Goal: Task Accomplishment & Management: Use online tool/utility

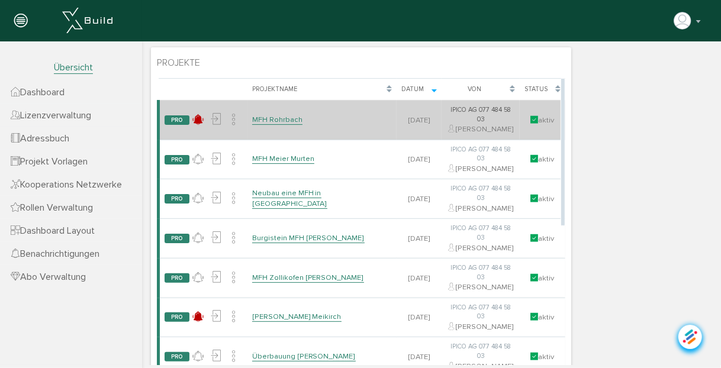
click at [280, 120] on link "MFH Rohrbach" at bounding box center [277, 119] width 50 height 10
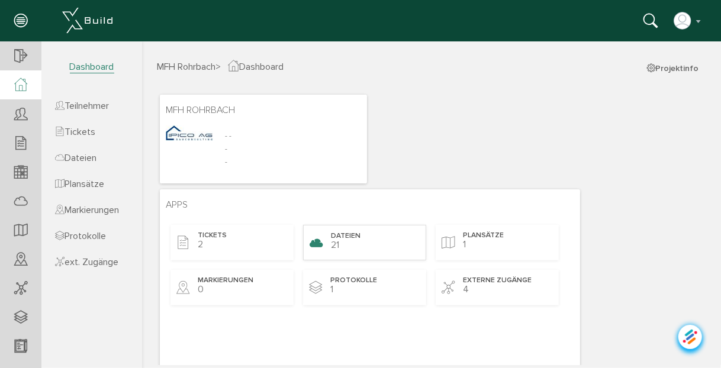
click at [348, 234] on span "Dateien" at bounding box center [345, 236] width 30 height 10
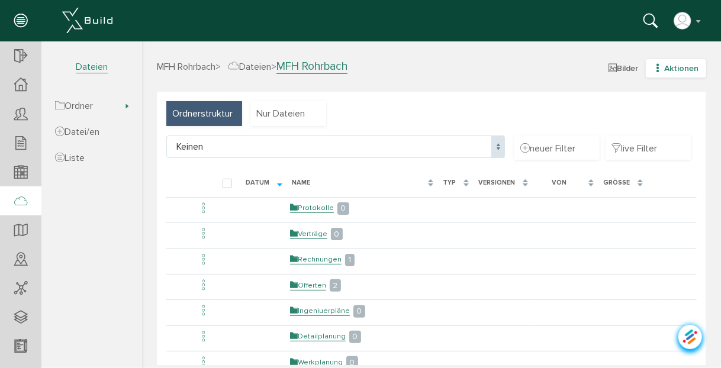
click at [663, 67] on span "Aktionen" at bounding box center [680, 68] width 34 height 10
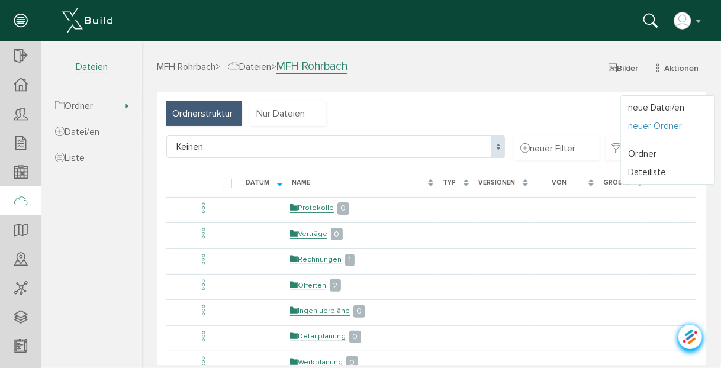
click at [646, 127] on link "neuer Ordner" at bounding box center [667, 126] width 94 height 18
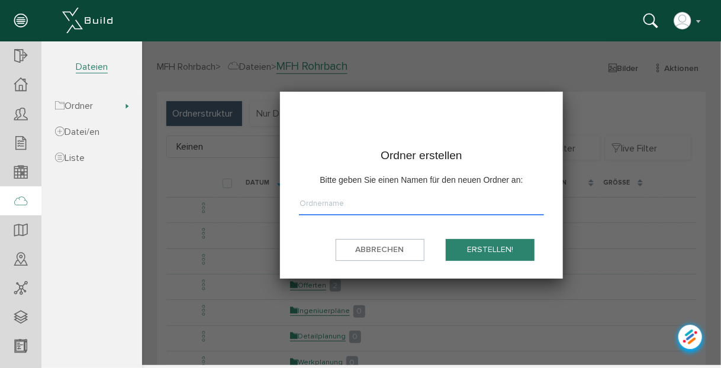
click at [389, 204] on input "text" at bounding box center [420, 206] width 245 height 18
type input "Leitungskataster"
click at [491, 247] on button "erstellen!" at bounding box center [489, 250] width 89 height 22
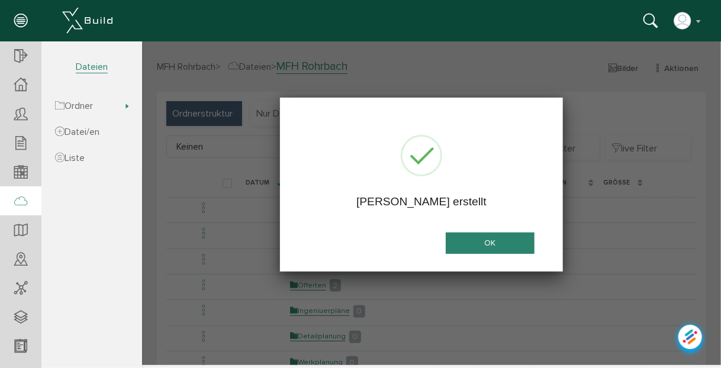
click at [491, 246] on button "OK" at bounding box center [489, 243] width 89 height 22
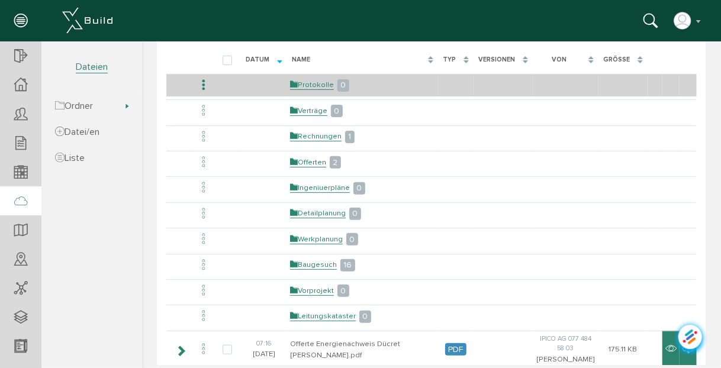
scroll to position [189, 0]
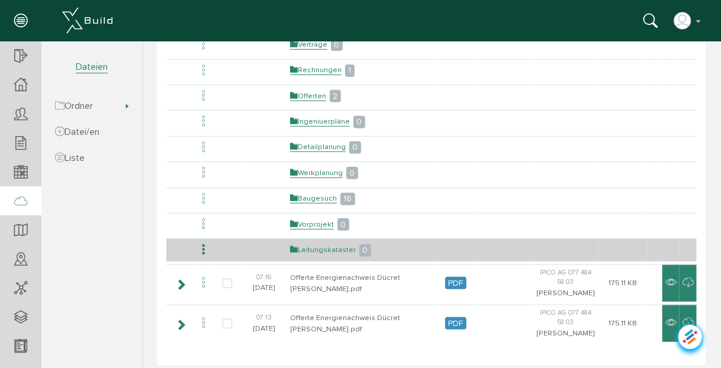
click at [321, 244] on link "Leitungskataster" at bounding box center [322, 249] width 66 height 10
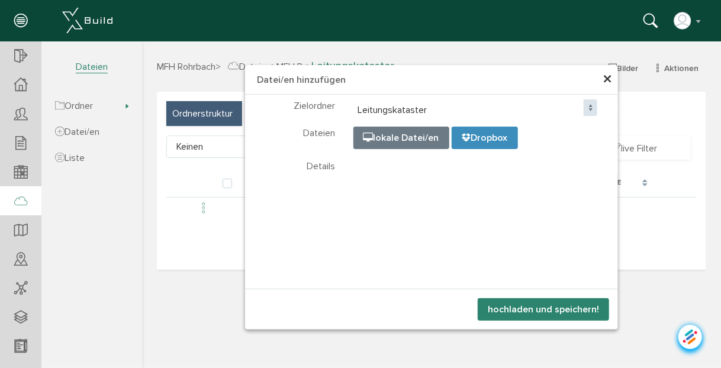
select select "D-68a6bb24b37c68_41375600"
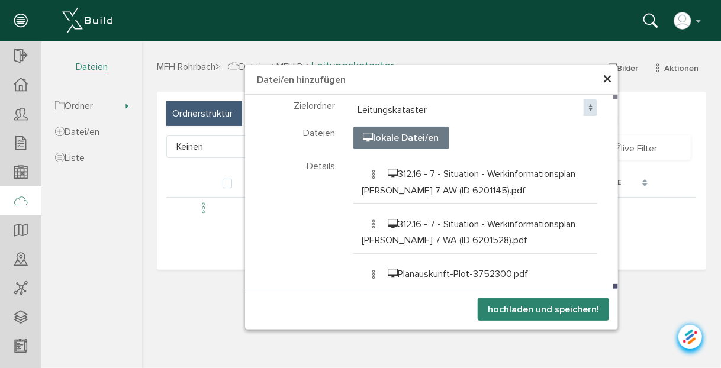
click at [539, 309] on button "hochladen und speichern!" at bounding box center [542, 309] width 131 height 22
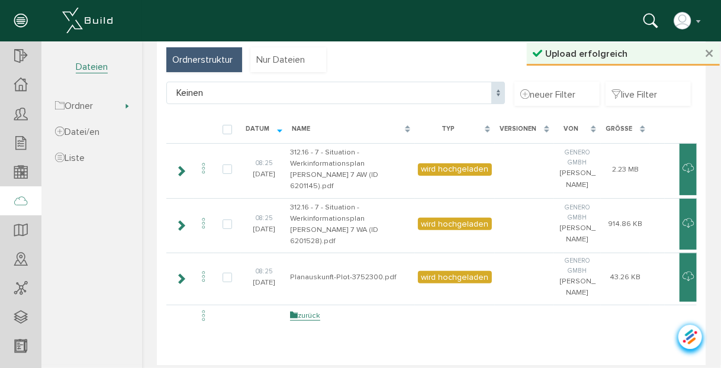
scroll to position [67, 0]
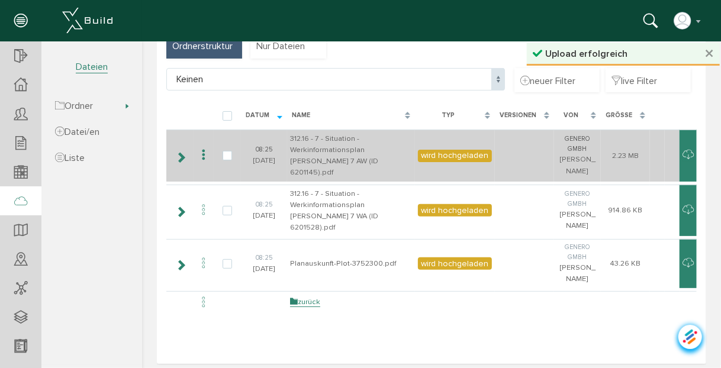
click at [204, 152] on icon at bounding box center [203, 155] width 14 height 16
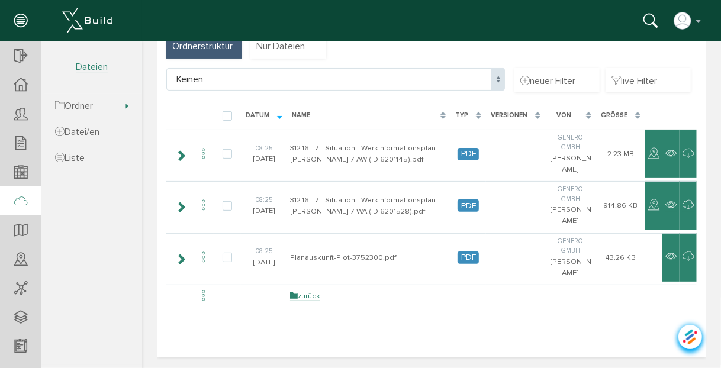
scroll to position [0, 0]
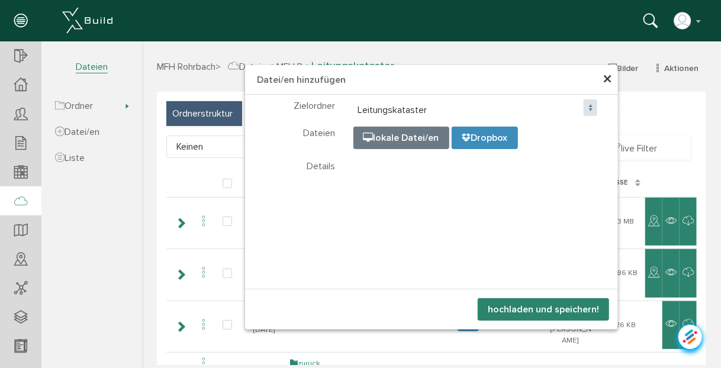
select select "D-68a6bb24b37c68_41375600"
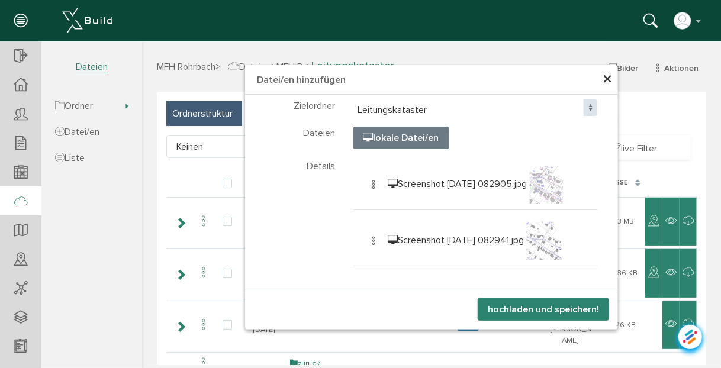
click at [561, 307] on button "hochladen und speichern!" at bounding box center [542, 309] width 131 height 22
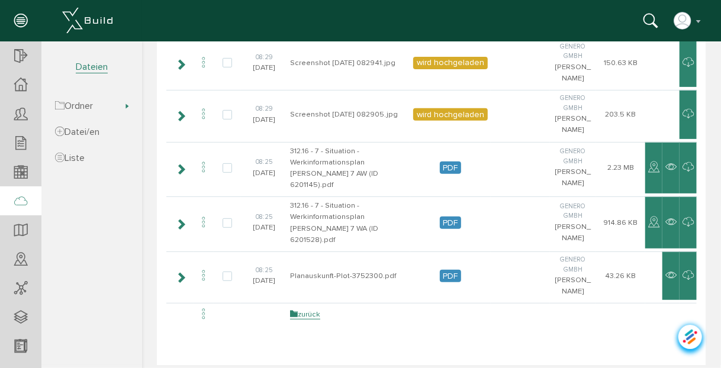
scroll to position [170, 0]
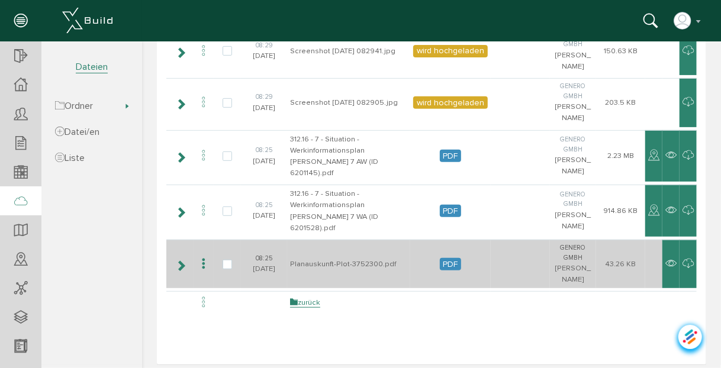
click at [198, 256] on icon at bounding box center [203, 264] width 14 height 16
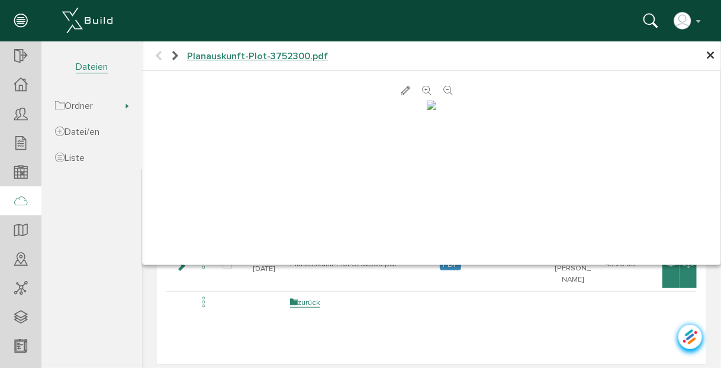
scroll to position [0, 0]
click at [705, 51] on span "×" at bounding box center [709, 55] width 9 height 23
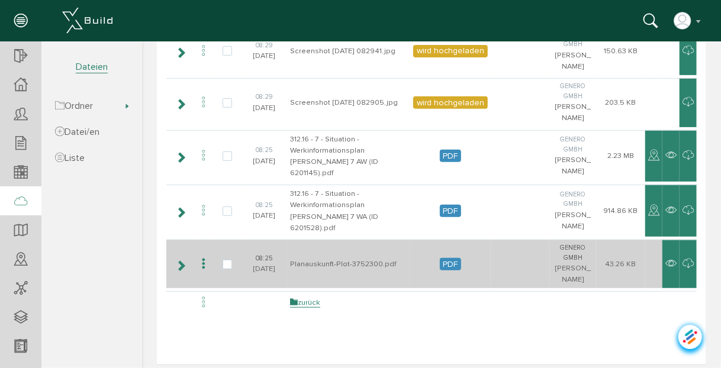
click at [198, 256] on icon at bounding box center [203, 264] width 14 height 16
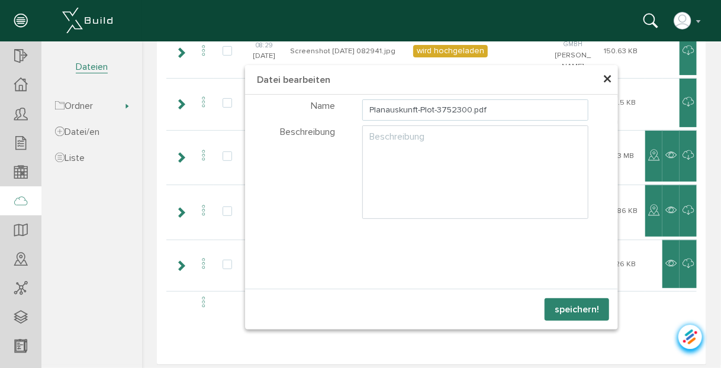
click at [364, 108] on input "Planauskunft-Plot-3752300.pdf" at bounding box center [475, 109] width 227 height 21
type input "BKW Planauskunft-Plot-3752300.pdf"
click at [563, 308] on button "speichern!" at bounding box center [576, 309] width 65 height 22
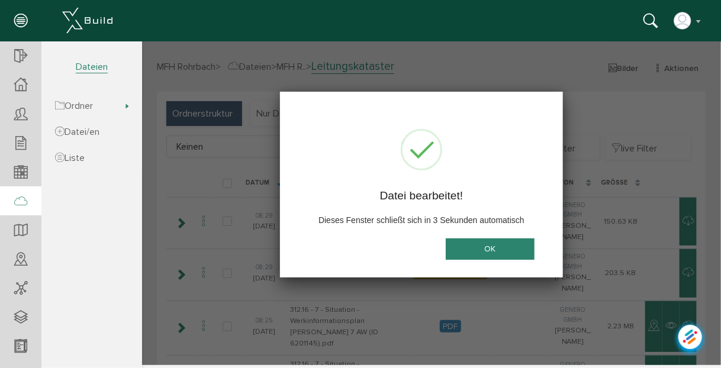
click at [517, 241] on button "OK" at bounding box center [489, 248] width 89 height 22
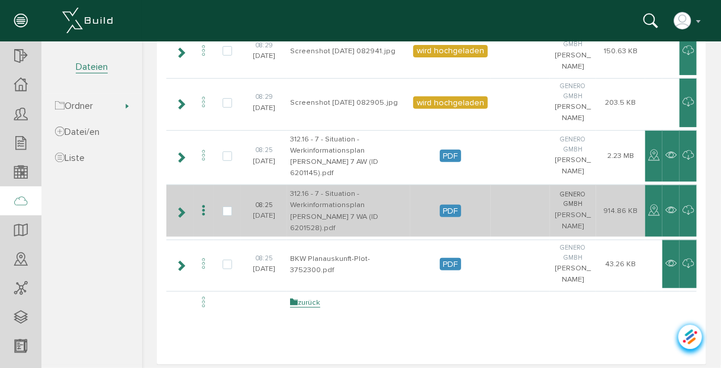
scroll to position [170, 0]
click at [202, 205] on icon at bounding box center [203, 210] width 14 height 16
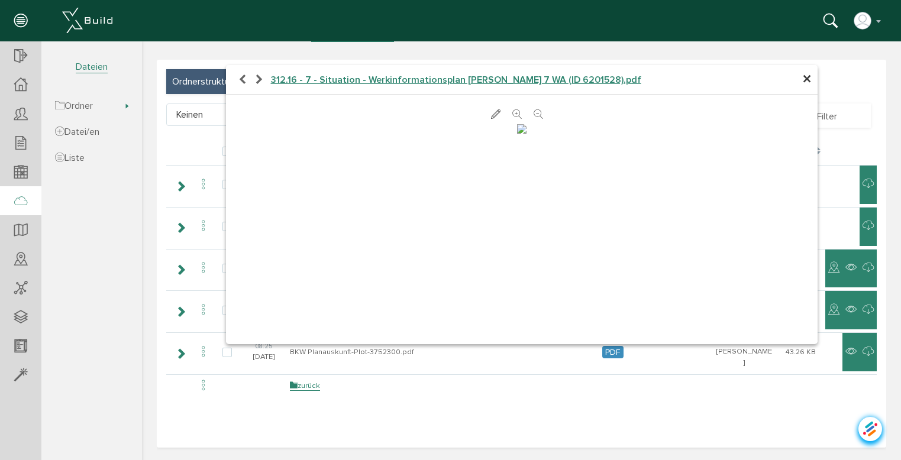
scroll to position [0, 0]
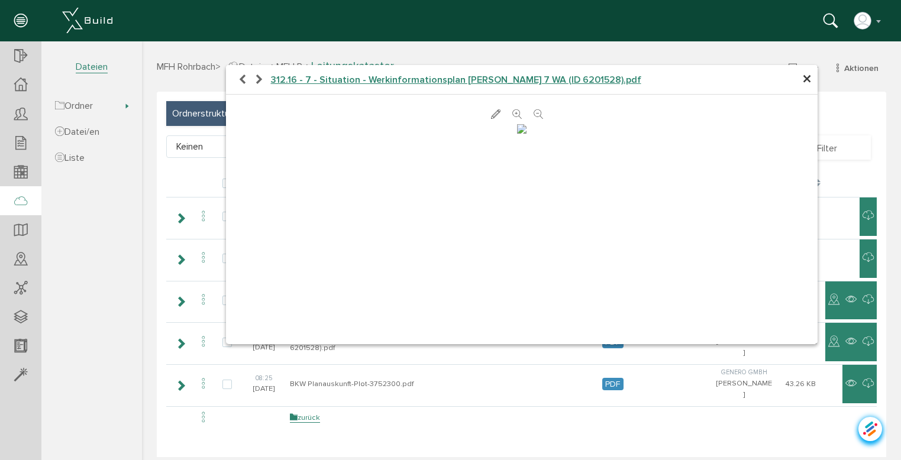
click at [514, 114] on icon at bounding box center [517, 115] width 9 height 12
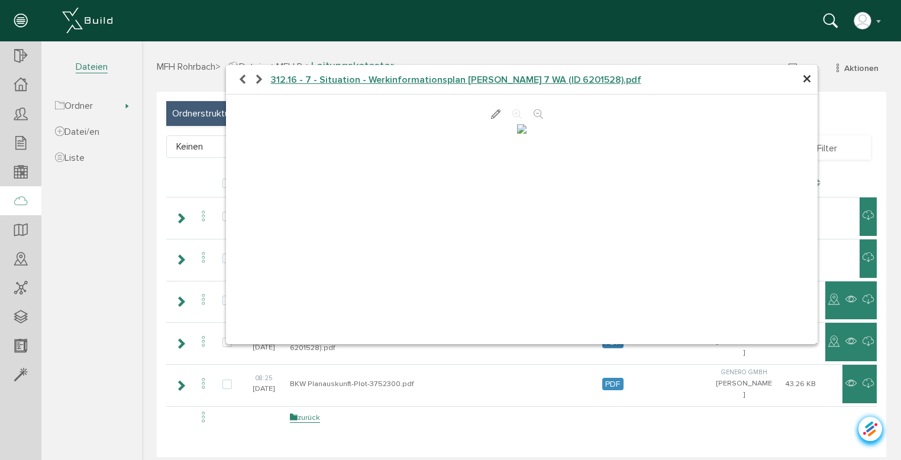
scroll to position [2, 0]
click at [720, 74] on span "×" at bounding box center [807, 79] width 9 height 23
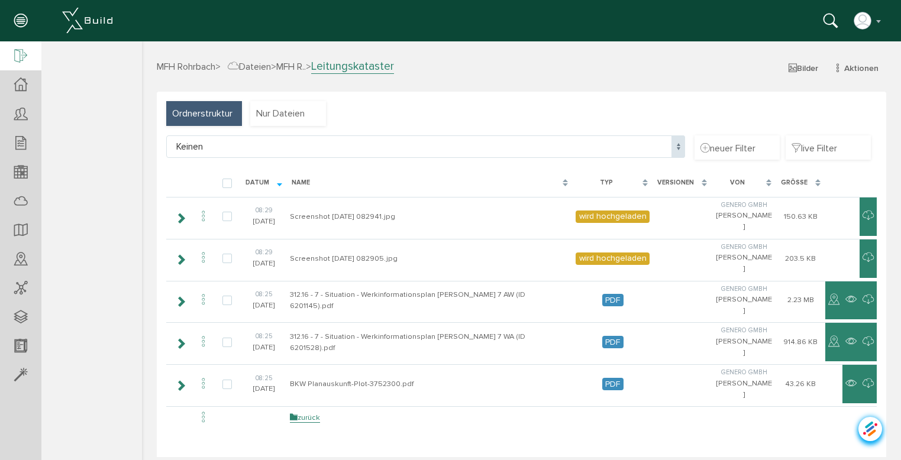
click at [20, 57] on icon at bounding box center [20, 57] width 13 height 17
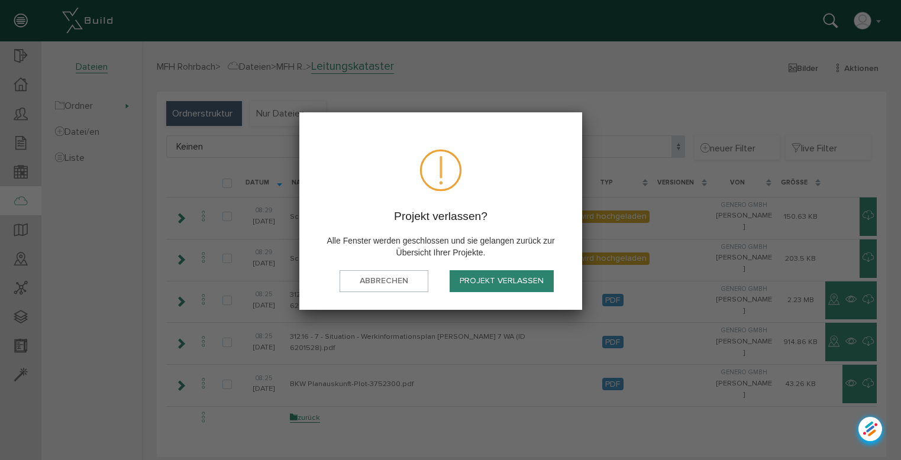
click at [491, 285] on button "Projekt verlassen" at bounding box center [502, 281] width 104 height 22
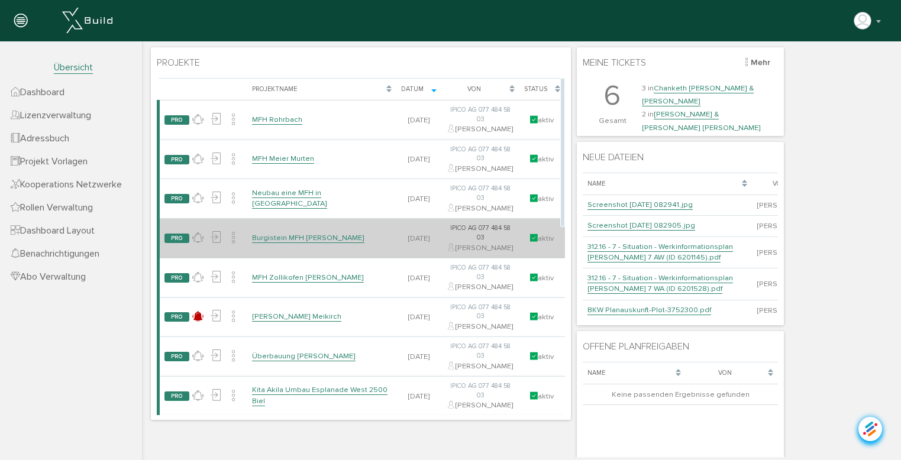
click at [301, 243] on link "Burgistein MFH [PERSON_NAME]" at bounding box center [308, 238] width 112 height 10
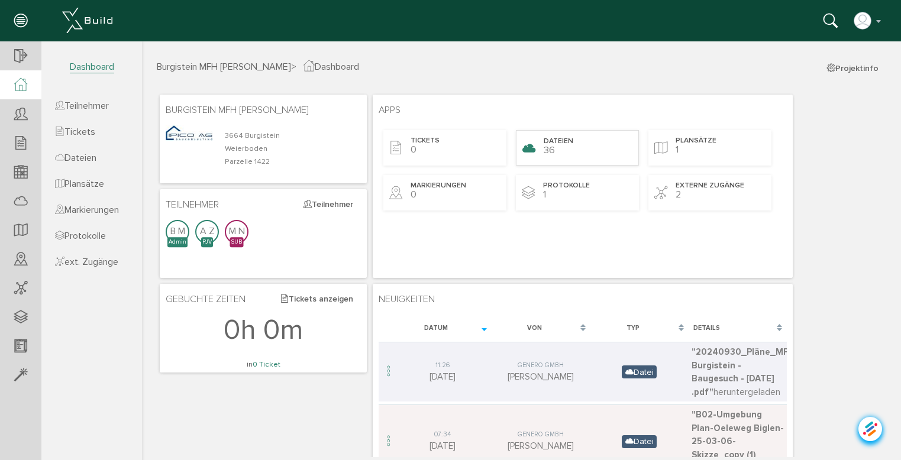
click at [591, 144] on div "Dateien 36" at bounding box center [577, 148] width 123 height 36
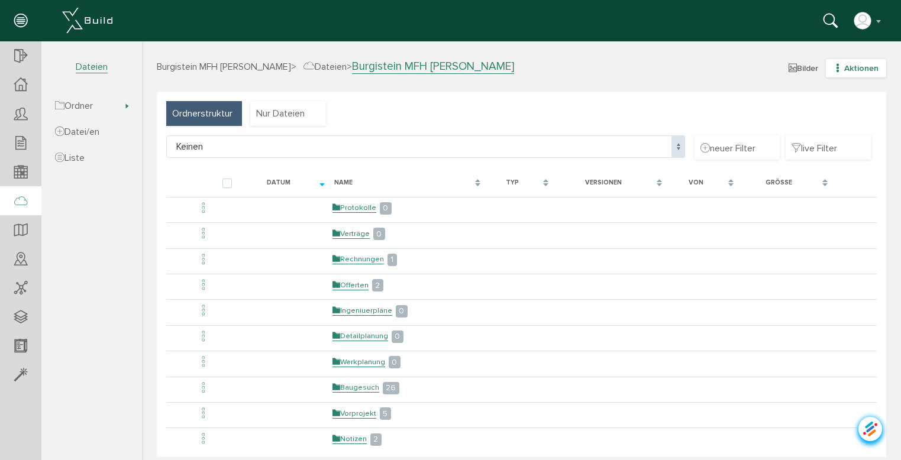
click at [720, 64] on icon "button" at bounding box center [838, 68] width 8 height 10
click at [720, 126] on link "neuer Ordner" at bounding box center [848, 126] width 94 height 18
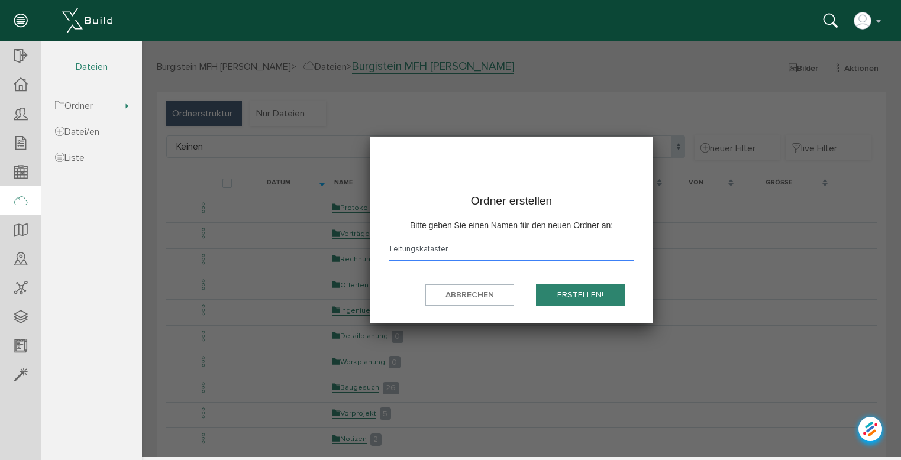
type input "Leitungskataster"
click at [586, 301] on button "erstellen!" at bounding box center [580, 296] width 89 height 22
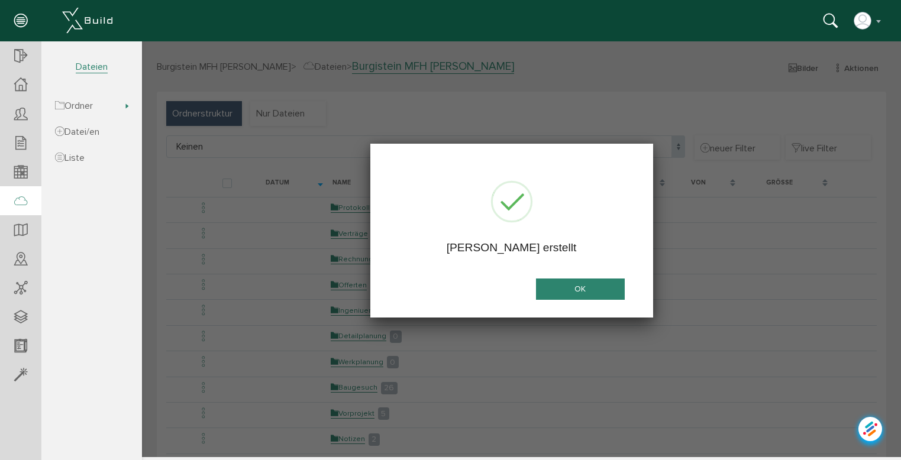
click at [579, 290] on button "OK" at bounding box center [580, 290] width 89 height 22
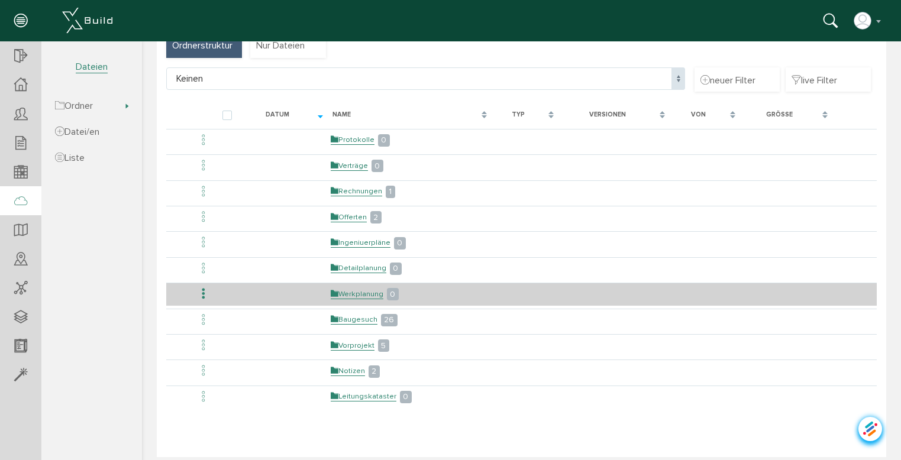
scroll to position [79, 0]
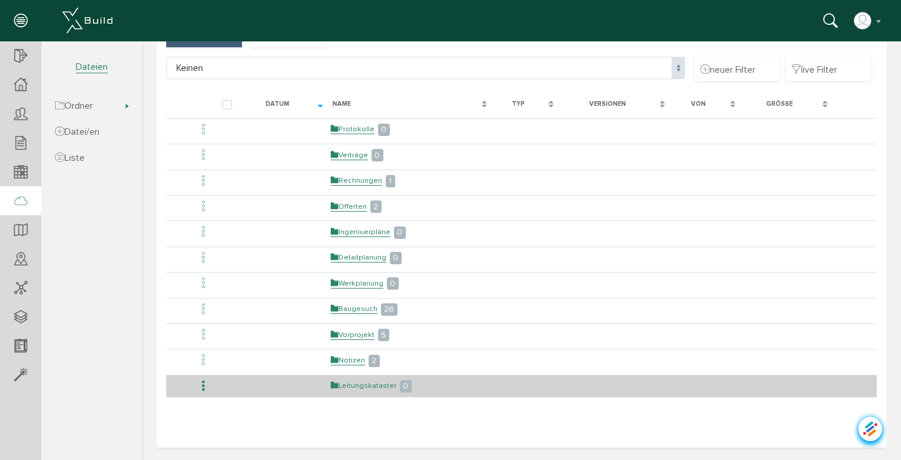
click at [372, 327] on link "Leitungskataster" at bounding box center [364, 386] width 66 height 10
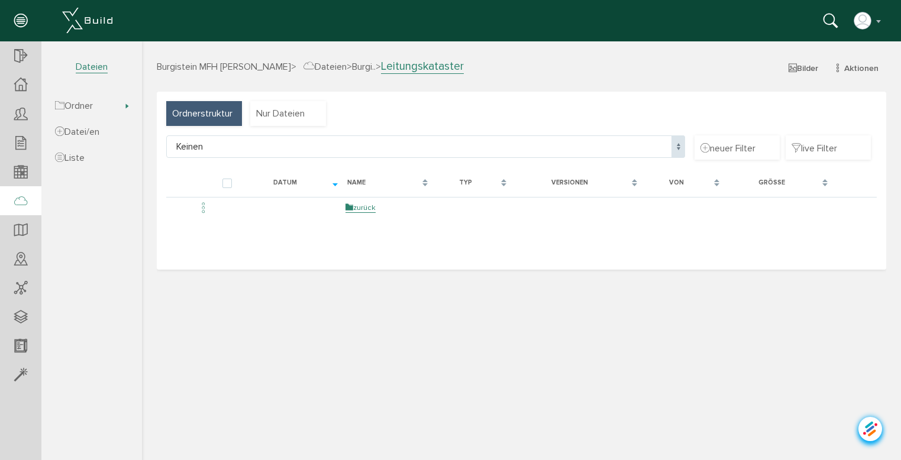
scroll to position [0, 0]
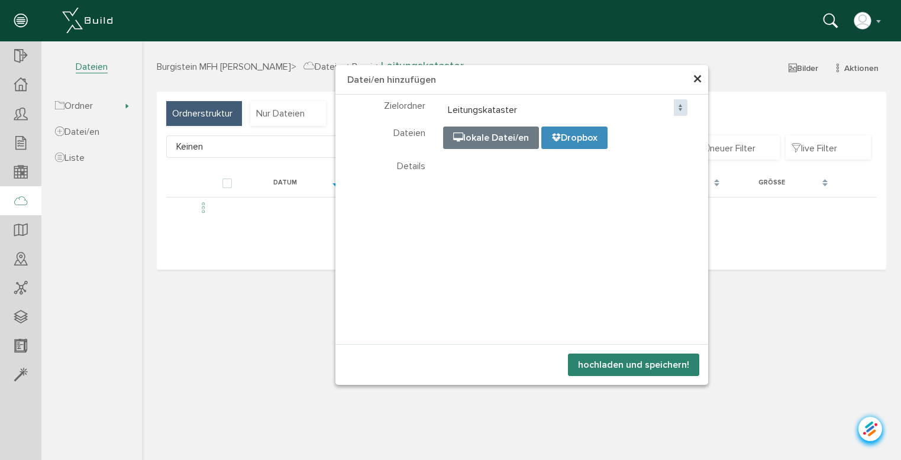
select select "D-68a6bd475d6de9_14016068"
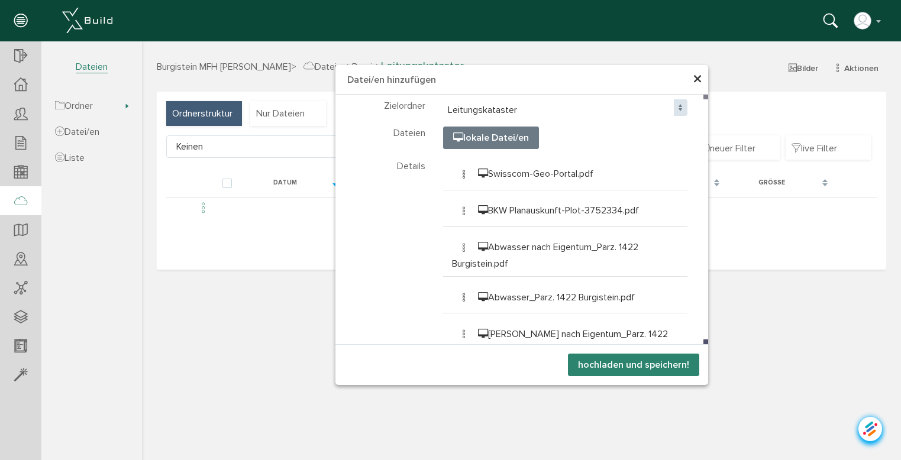
click at [626, 327] on button "hochladen und speichern!" at bounding box center [633, 365] width 131 height 22
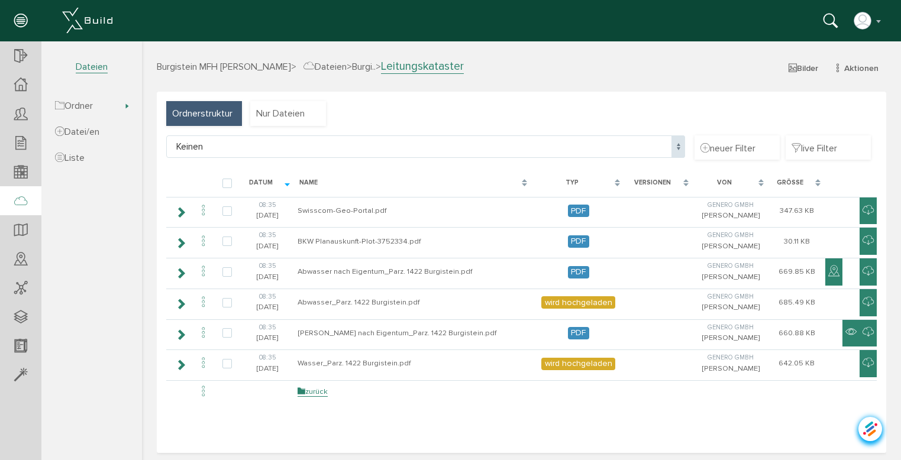
click at [18, 18] on icon at bounding box center [20, 21] width 13 height 17
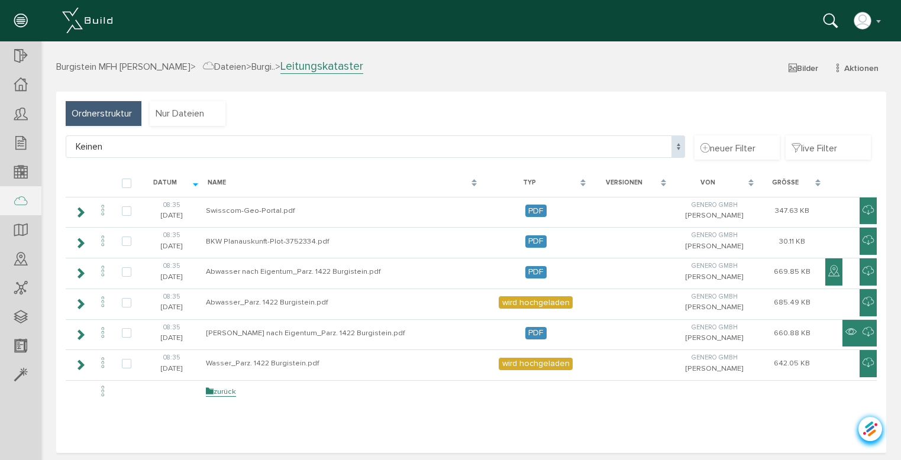
click at [18, 18] on icon at bounding box center [20, 21] width 13 height 17
